Goal: Information Seeking & Learning: Learn about a topic

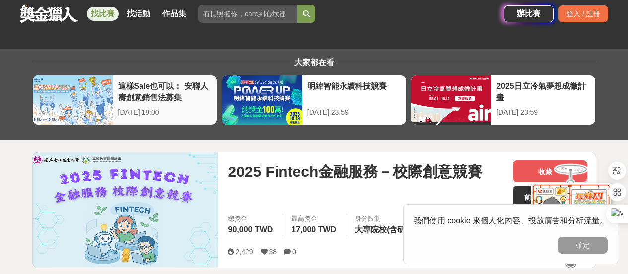
scroll to position [99, 0]
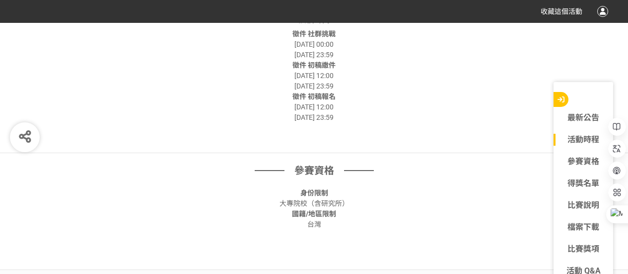
scroll to position [447, 0]
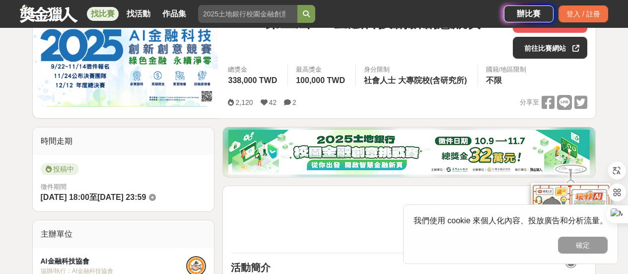
scroll to position [50, 0]
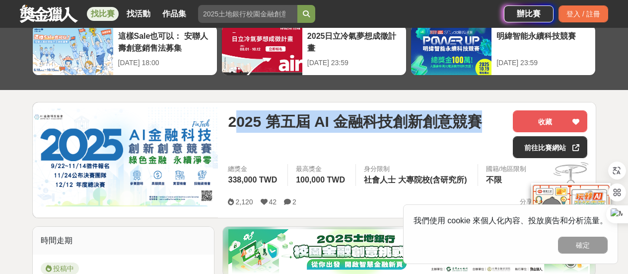
drag, startPoint x: 495, startPoint y: 132, endPoint x: 233, endPoint y: 120, distance: 262.0
click at [233, 120] on div "2025 第五屆 AI 金融科技創新創意競賽" at bounding box center [366, 134] width 277 height 48
click at [233, 120] on span "2025 第五屆 AI 金融科技創新創意競賽" at bounding box center [355, 121] width 254 height 22
drag, startPoint x: 231, startPoint y: 119, endPoint x: 478, endPoint y: 122, distance: 247.4
click at [478, 122] on span "2025 第五屆 AI 金融科技創新創意競賽" at bounding box center [355, 121] width 254 height 22
